Goal: Task Accomplishment & Management: Use online tool/utility

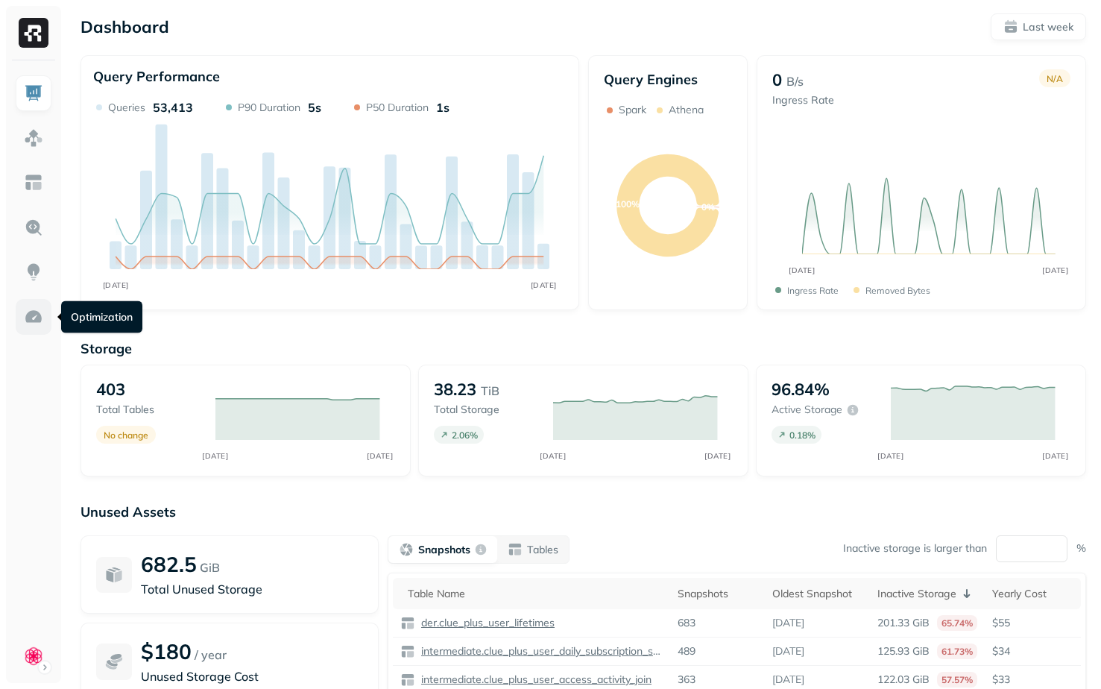
click at [25, 321] on img at bounding box center [33, 316] width 19 height 19
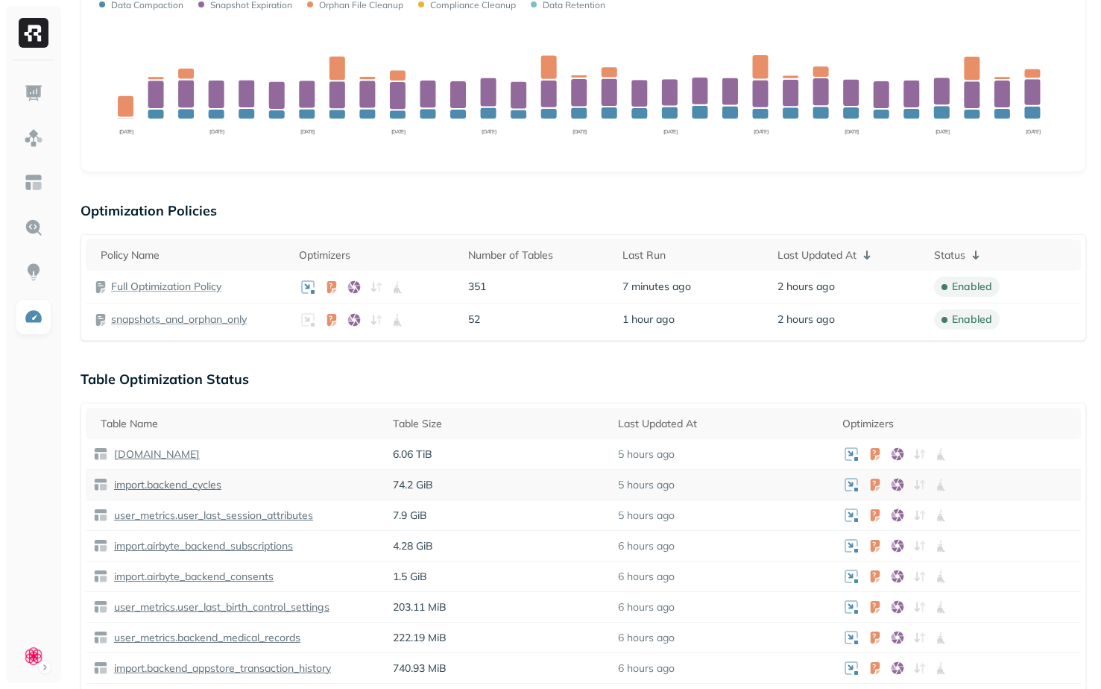
scroll to position [241, 0]
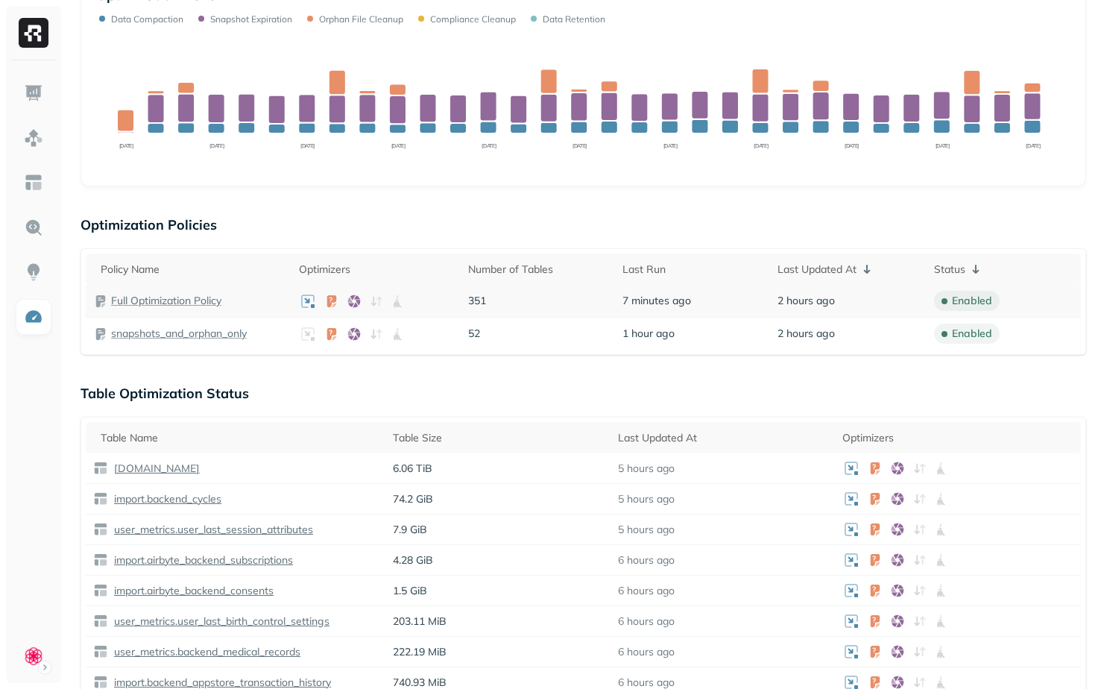
click at [185, 305] on p "Full Optimization Policy" at bounding box center [166, 301] width 110 height 14
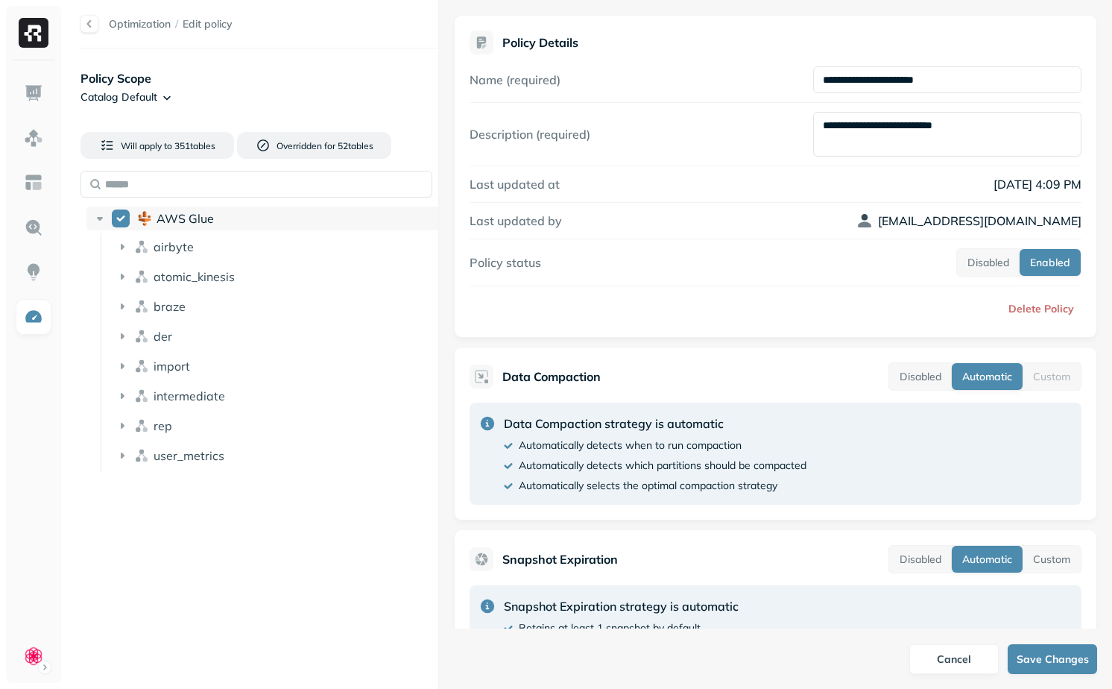
click at [187, 217] on span "AWS Glue" at bounding box center [185, 218] width 57 height 15
click at [170, 243] on span "airbyte" at bounding box center [174, 246] width 40 height 15
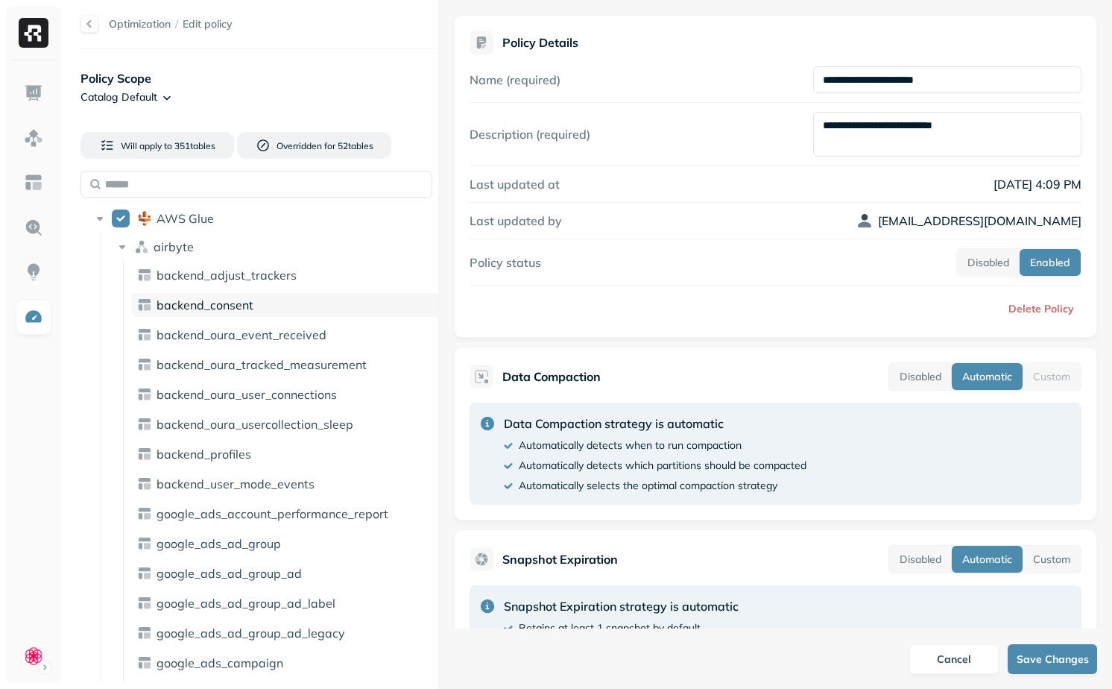
click at [202, 300] on span "backend_consent" at bounding box center [205, 304] width 97 height 15
click at [236, 313] on div "backend_consent" at bounding box center [290, 305] width 318 height 24
click at [254, 417] on span "backend_oura_usercollection_sleep" at bounding box center [255, 424] width 197 height 15
click at [208, 228] on div "AWS Glue" at bounding box center [266, 218] width 361 height 24
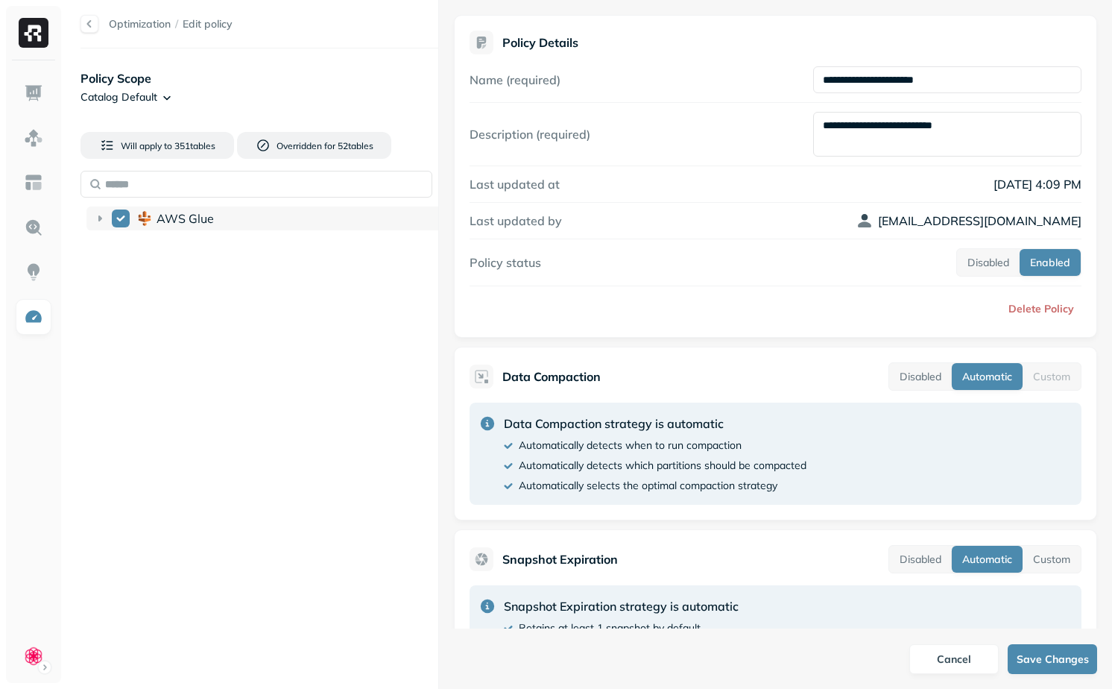
click at [208, 228] on div "AWS Glue" at bounding box center [266, 218] width 361 height 24
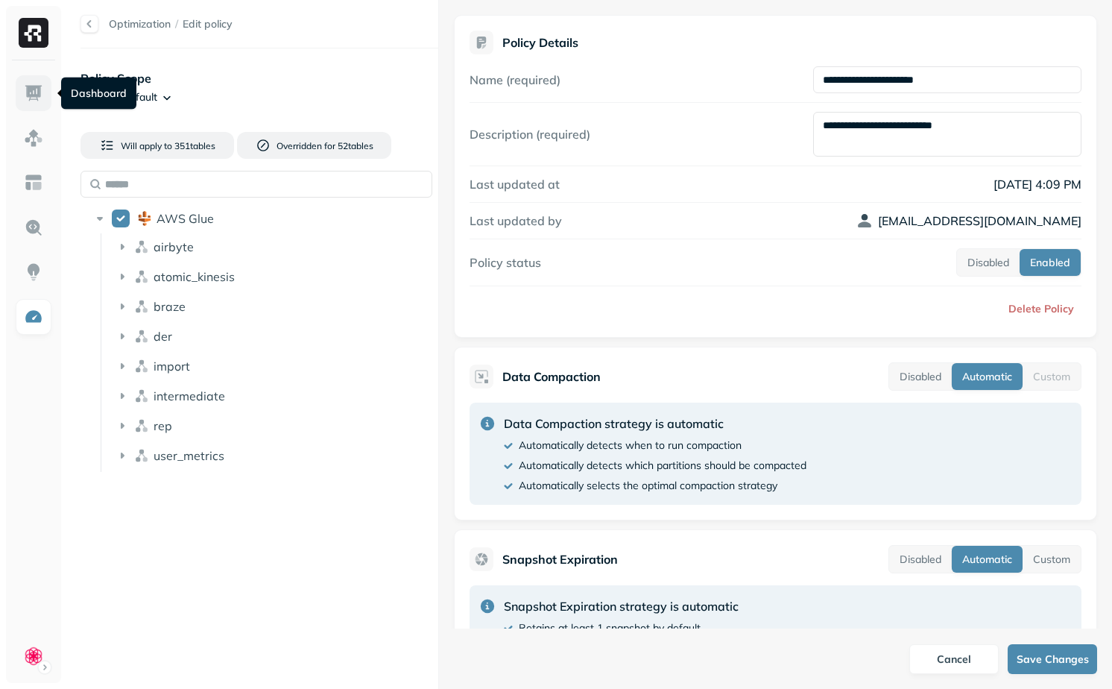
click at [44, 78] on link at bounding box center [34, 93] width 36 height 36
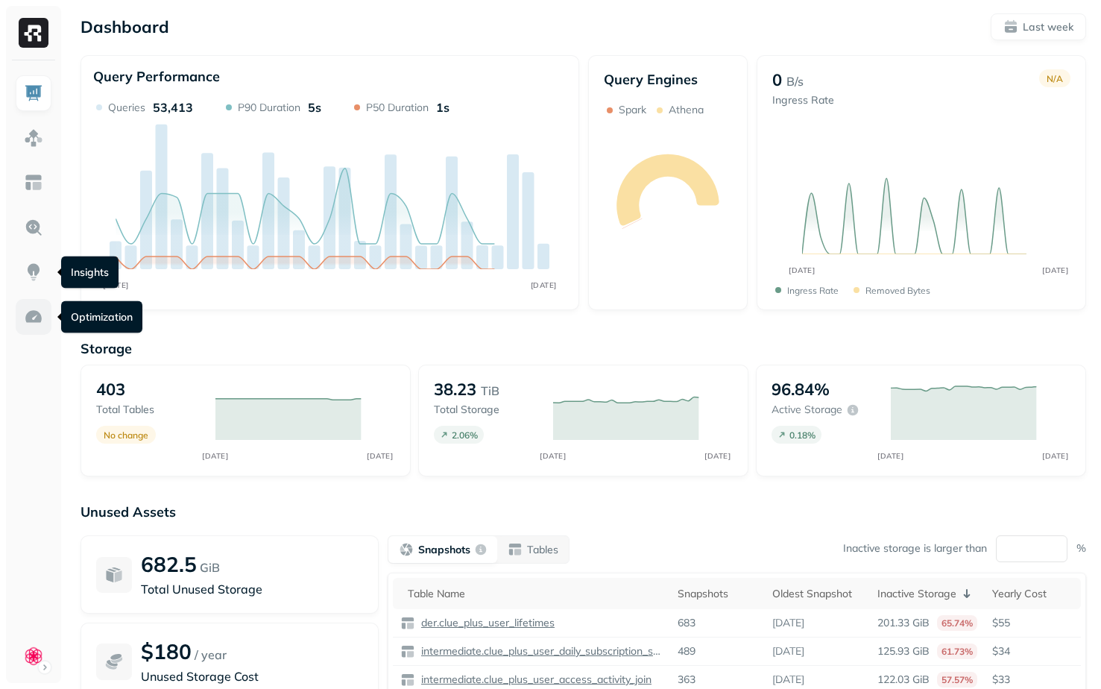
click at [27, 323] on img at bounding box center [33, 316] width 19 height 19
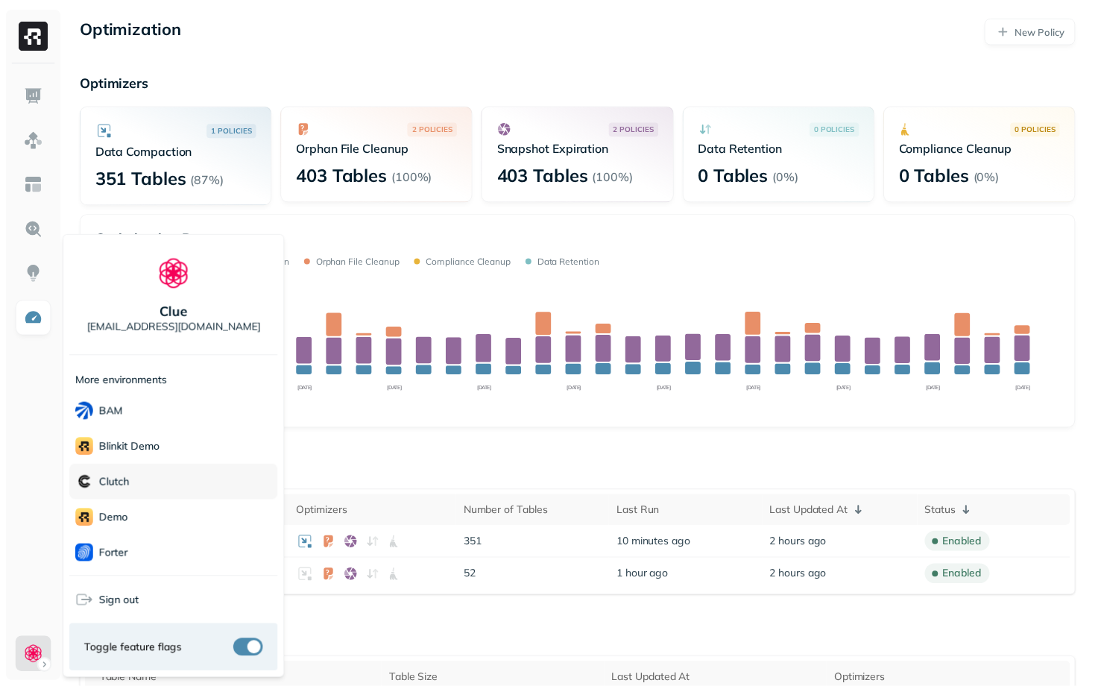
scroll to position [250, 0]
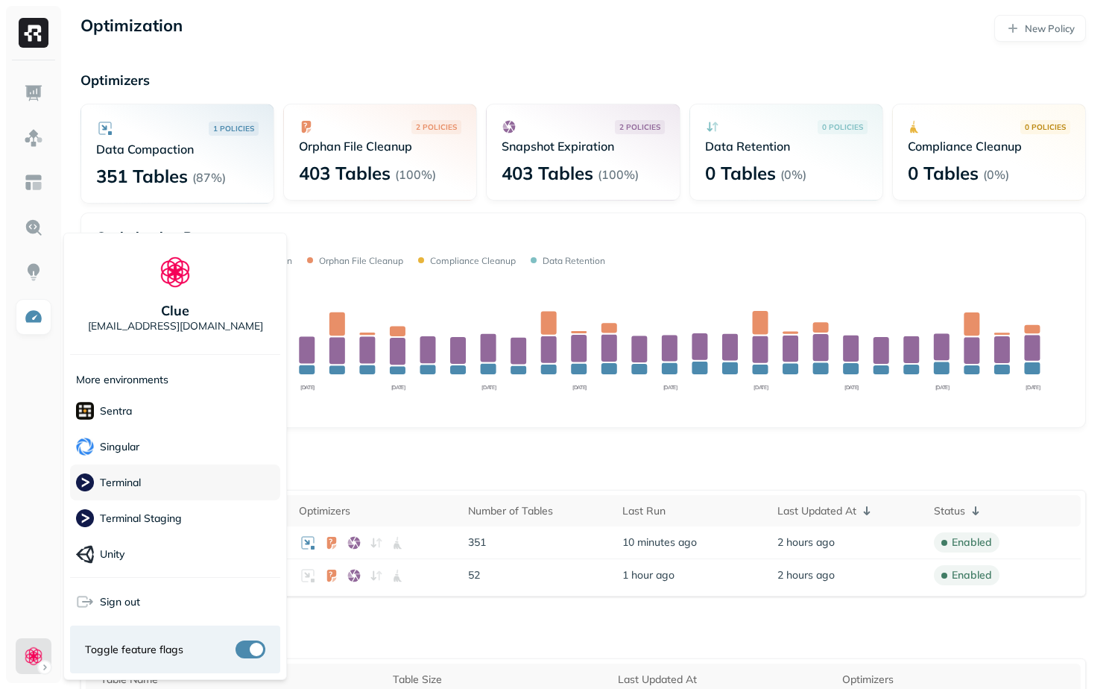
click at [174, 479] on div "Terminal" at bounding box center [175, 482] width 210 height 36
